Goal: Use online tool/utility: Utilize a website feature to perform a specific function

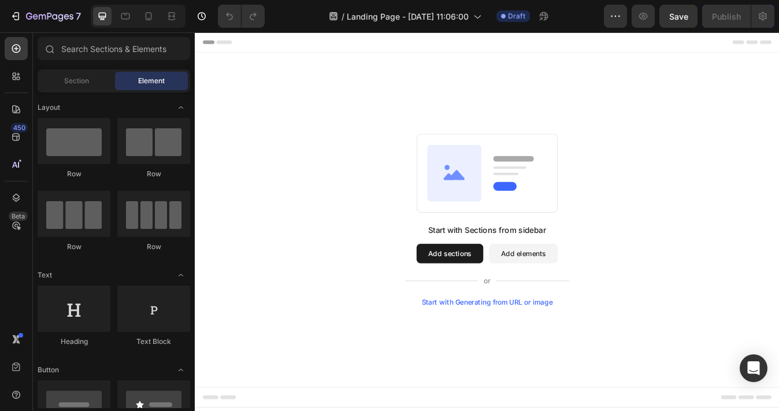
click at [508, 355] on div "Start with Generating from URL or image" at bounding box center [542, 352] width 156 height 9
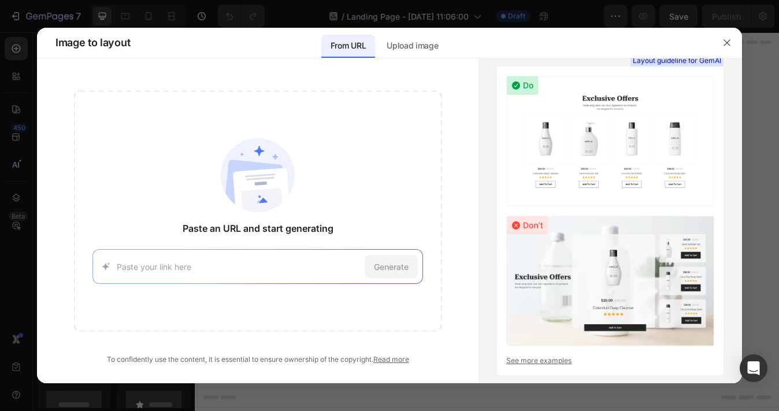
click at [164, 271] on input at bounding box center [238, 267] width 243 height 12
paste input "[URL][DOMAIN_NAME]"
type input "[URL][DOMAIN_NAME]"
click at [400, 263] on span "Generate" at bounding box center [391, 267] width 35 height 12
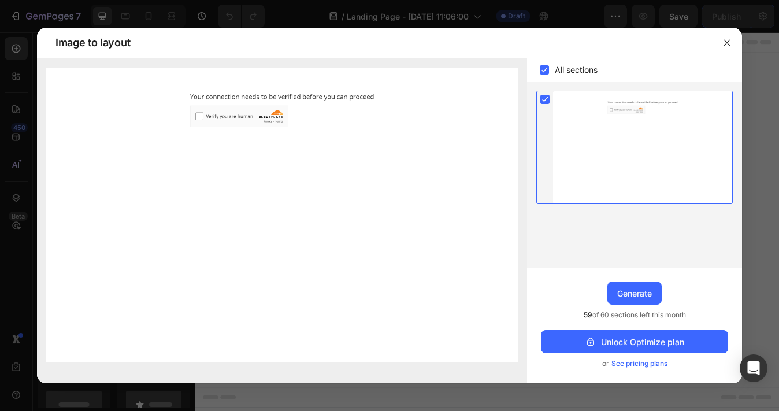
click at [201, 115] on img at bounding box center [282, 215] width 472 height 294
click at [201, 114] on img at bounding box center [282, 215] width 472 height 294
click at [205, 119] on img at bounding box center [282, 215] width 472 height 294
click at [223, 114] on img at bounding box center [282, 215] width 472 height 294
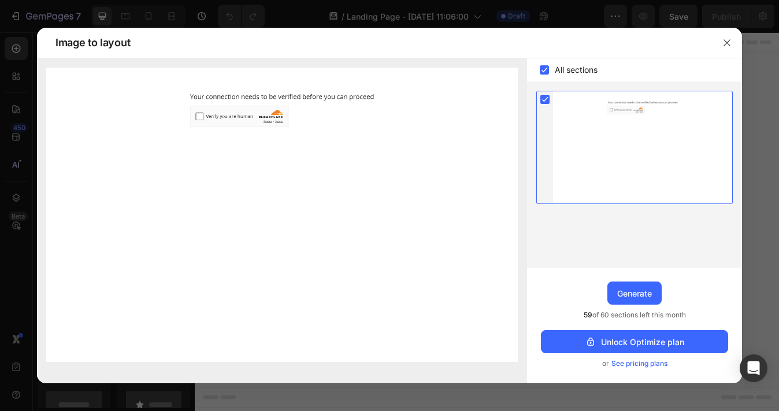
click at [200, 119] on img at bounding box center [282, 215] width 472 height 294
click at [633, 289] on div "Generate" at bounding box center [635, 293] width 35 height 12
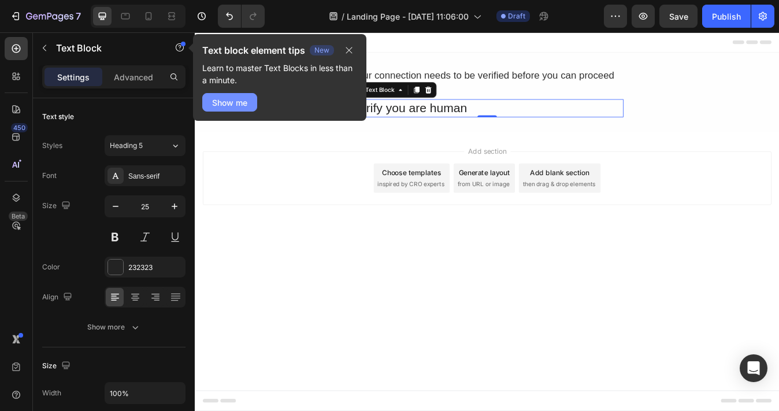
click at [239, 101] on div "Show me" at bounding box center [229, 103] width 35 height 12
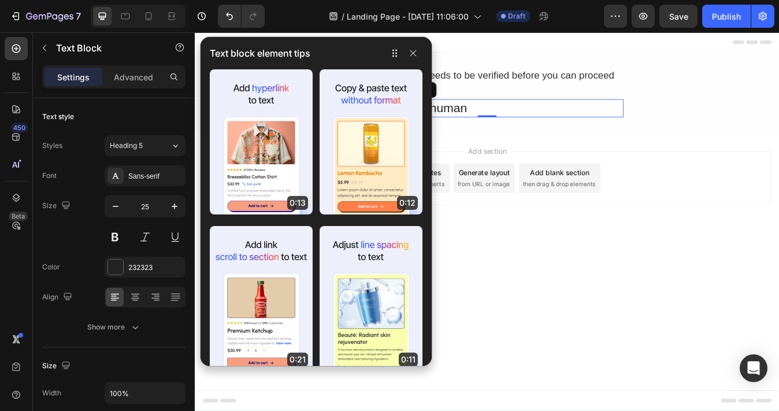
click at [511, 384] on body "Header Your connection needs to be verified before you can proceed Text Block V…" at bounding box center [542, 256] width 694 height 449
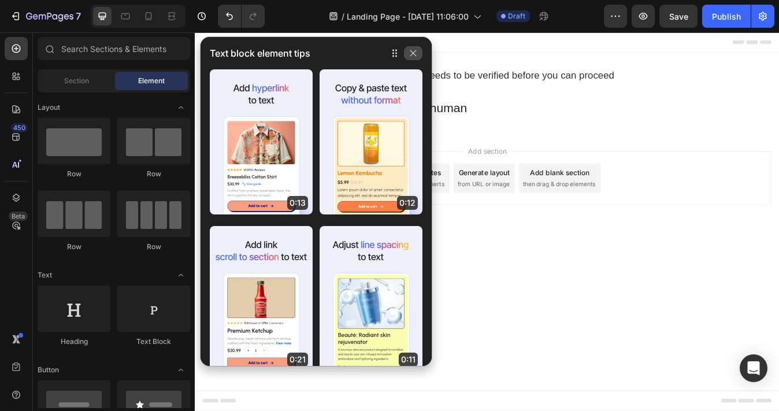
click at [416, 51] on icon "button" at bounding box center [413, 53] width 9 height 9
click at [417, 57] on icon "button" at bounding box center [413, 53] width 9 height 9
click at [412, 53] on icon "button" at bounding box center [413, 53] width 9 height 9
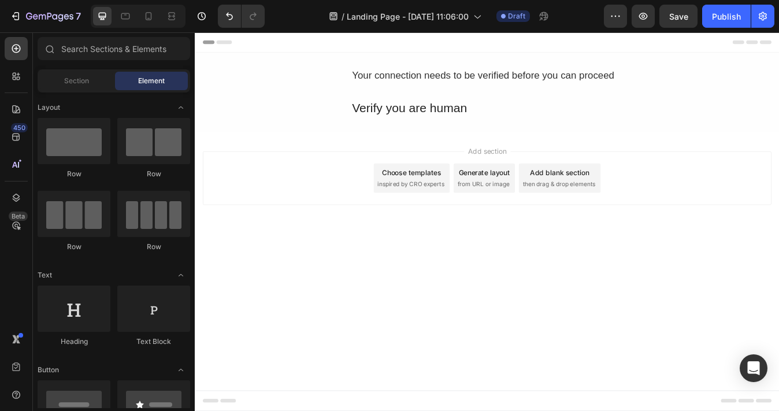
click at [547, 201] on div "Generate layout" at bounding box center [538, 199] width 61 height 12
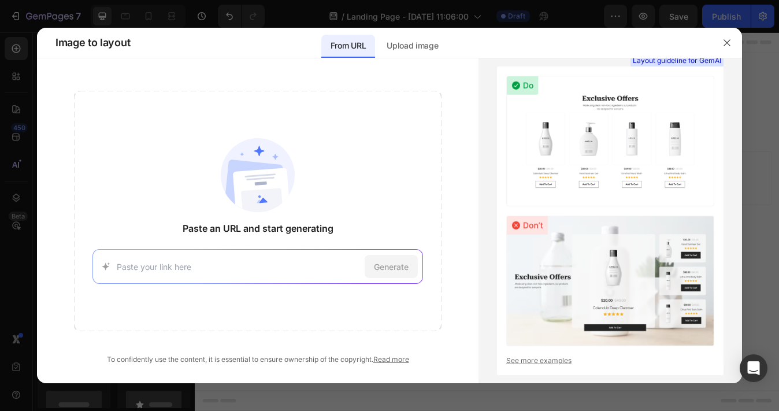
click at [161, 268] on input at bounding box center [238, 267] width 243 height 12
type input "[URL][DOMAIN_NAME]"
click at [382, 271] on span "Generate" at bounding box center [391, 267] width 35 height 12
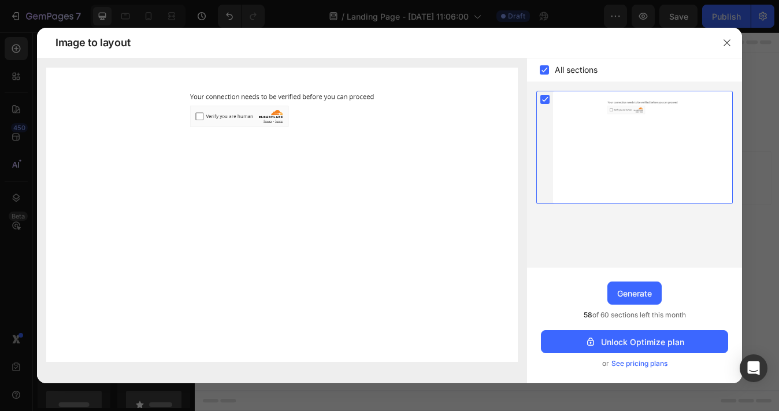
click at [202, 120] on img at bounding box center [282, 215] width 472 height 294
click at [200, 117] on img at bounding box center [282, 215] width 472 height 294
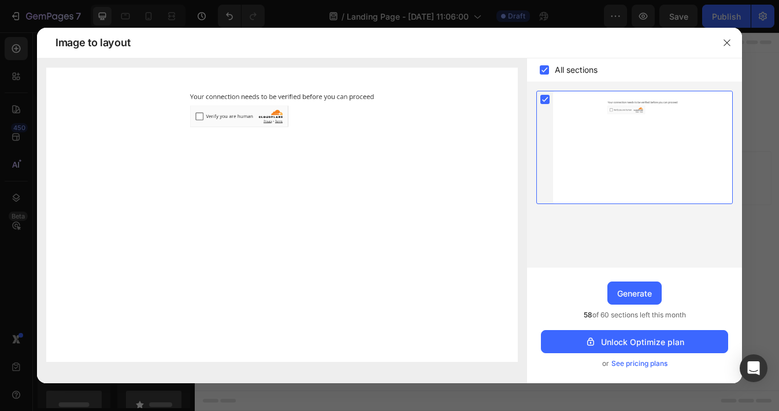
click at [205, 121] on img at bounding box center [282, 215] width 472 height 294
click at [201, 117] on img at bounding box center [282, 215] width 472 height 294
click at [199, 117] on img at bounding box center [282, 215] width 472 height 294
click at [198, 116] on img at bounding box center [282, 215] width 472 height 294
drag, startPoint x: 198, startPoint y: 116, endPoint x: 198, endPoint y: 123, distance: 6.4
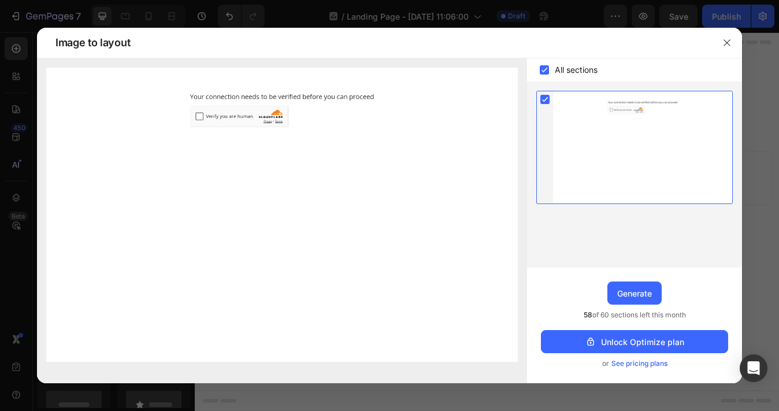
click at [198, 120] on img at bounding box center [282, 215] width 472 height 294
click at [202, 117] on img at bounding box center [282, 215] width 472 height 294
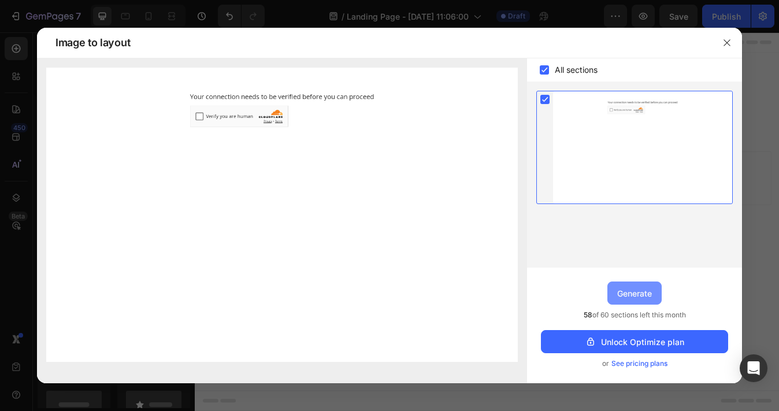
click at [632, 294] on div "Generate" at bounding box center [635, 293] width 35 height 12
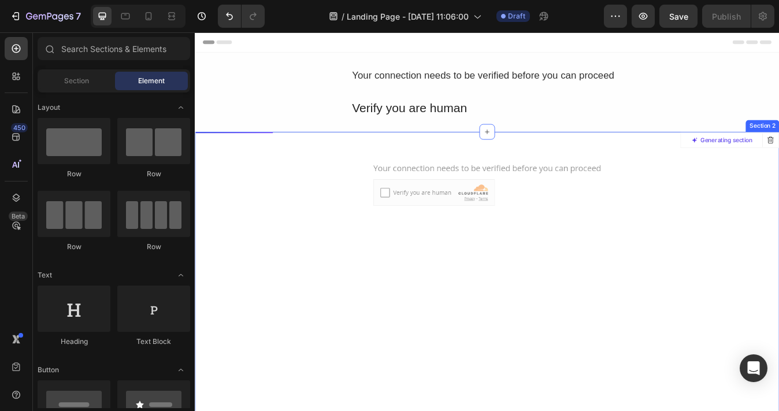
click at [421, 226] on div at bounding box center [541, 367] width 693 height 432
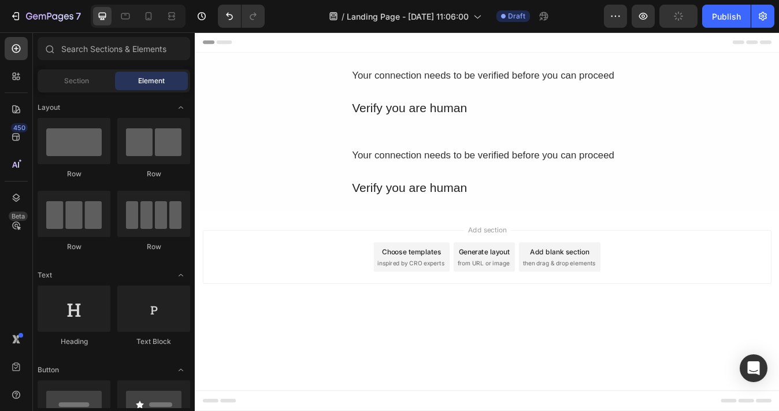
click at [464, 293] on div "Choose templates" at bounding box center [452, 293] width 70 height 12
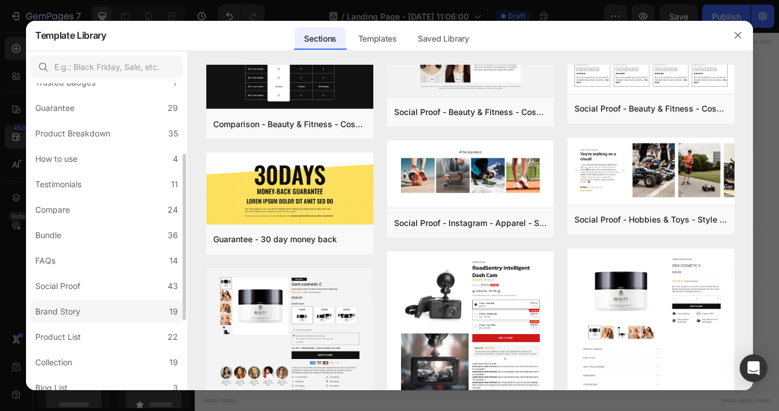
scroll to position [125, 0]
